Goal: Information Seeking & Learning: Learn about a topic

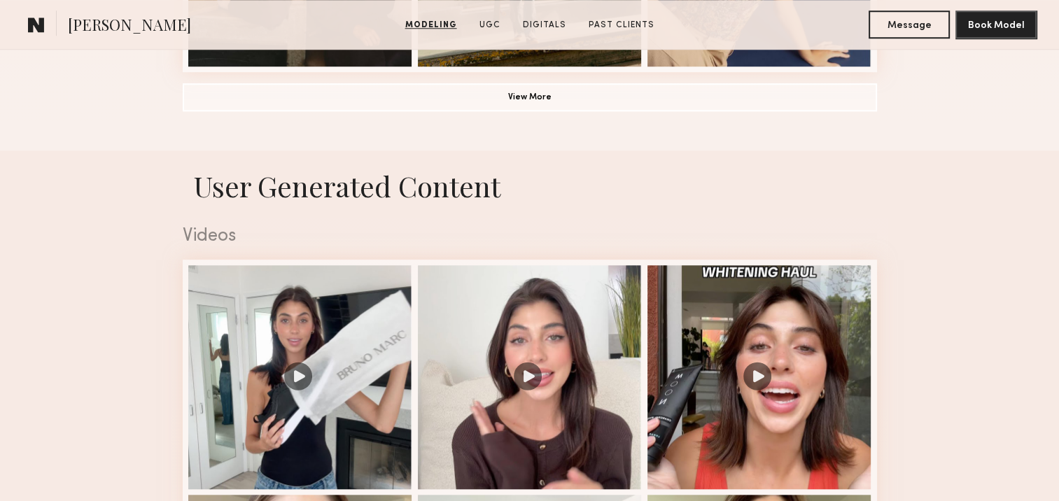
scroll to position [1469, 0]
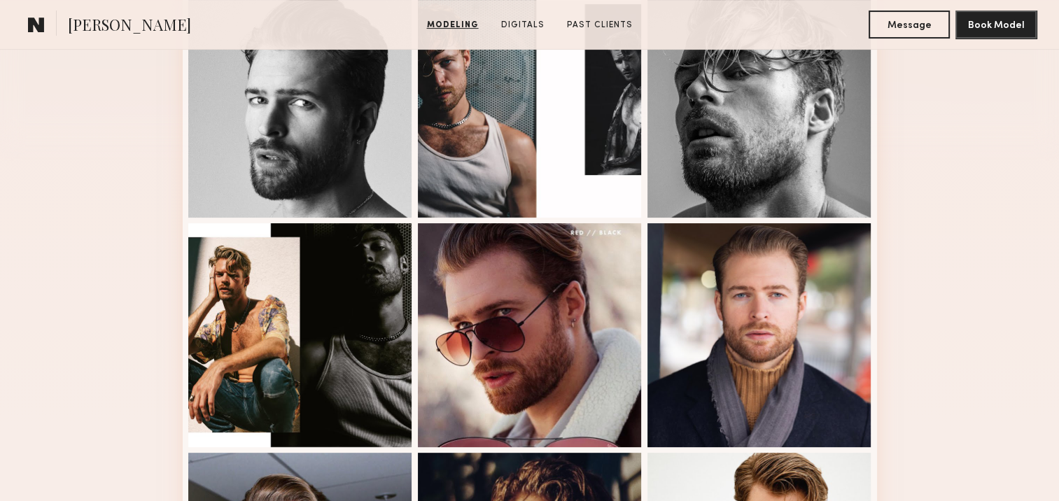
scroll to position [350, 0]
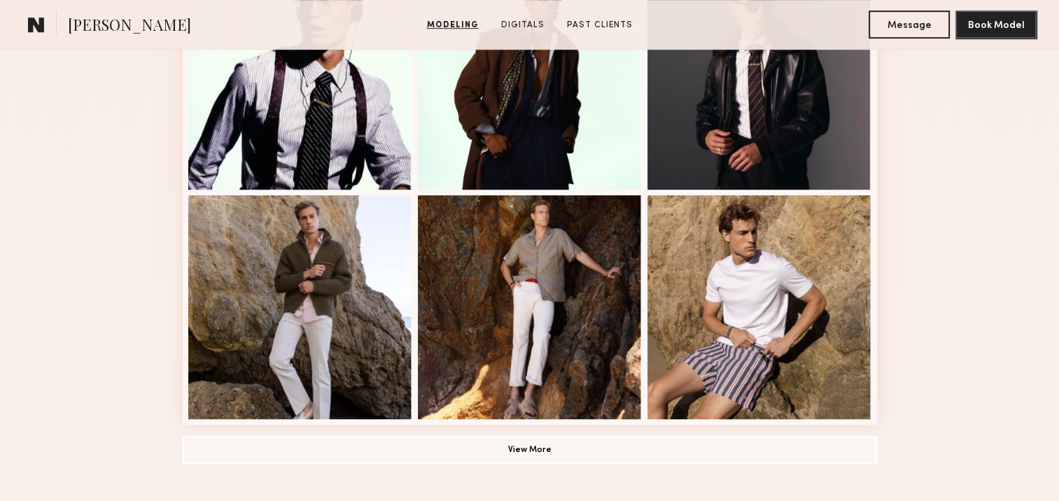
scroll to position [910, 0]
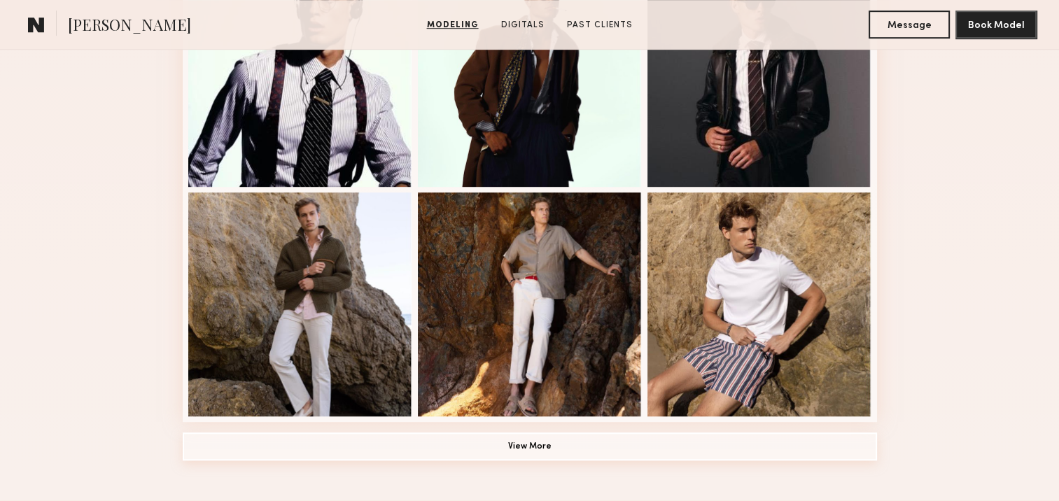
click at [257, 455] on button "View More" at bounding box center [530, 446] width 694 height 28
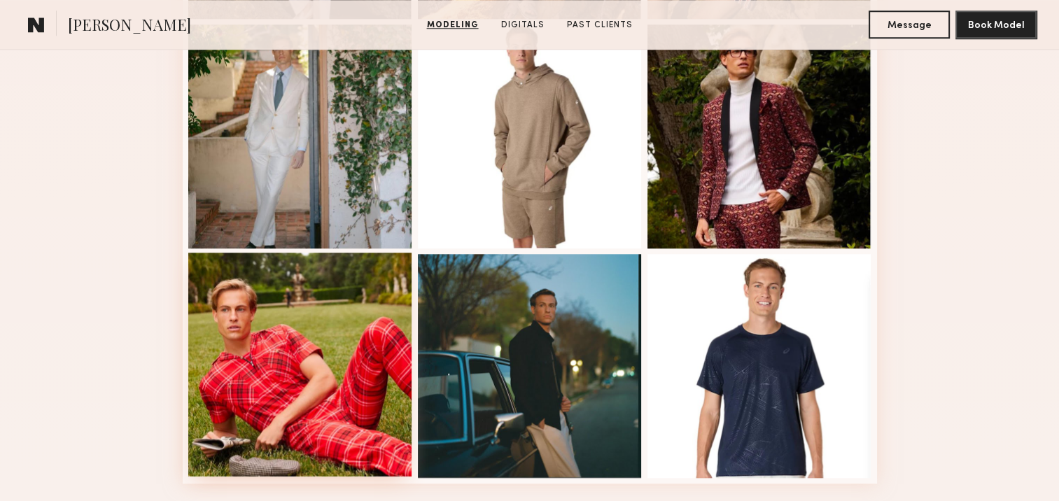
scroll to position [1329, 0]
